Goal: Find specific page/section

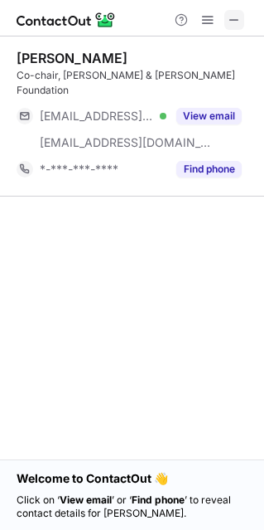
click at [235, 21] on span at bounding box center [234, 19] width 13 height 13
